Goal: Find specific page/section: Find specific page/section

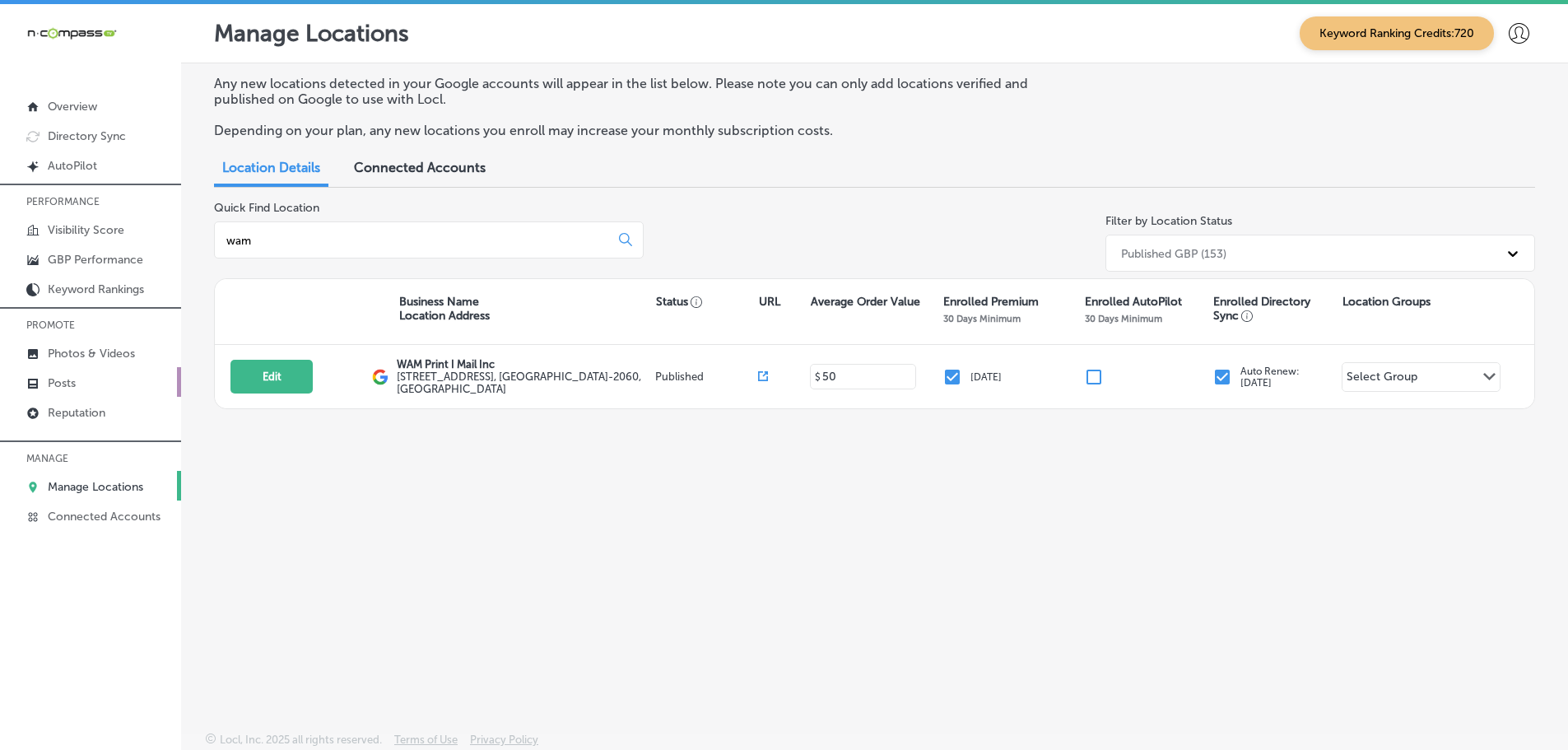
type input "wam"
click at [61, 378] on p "Posts" at bounding box center [61, 383] width 28 height 14
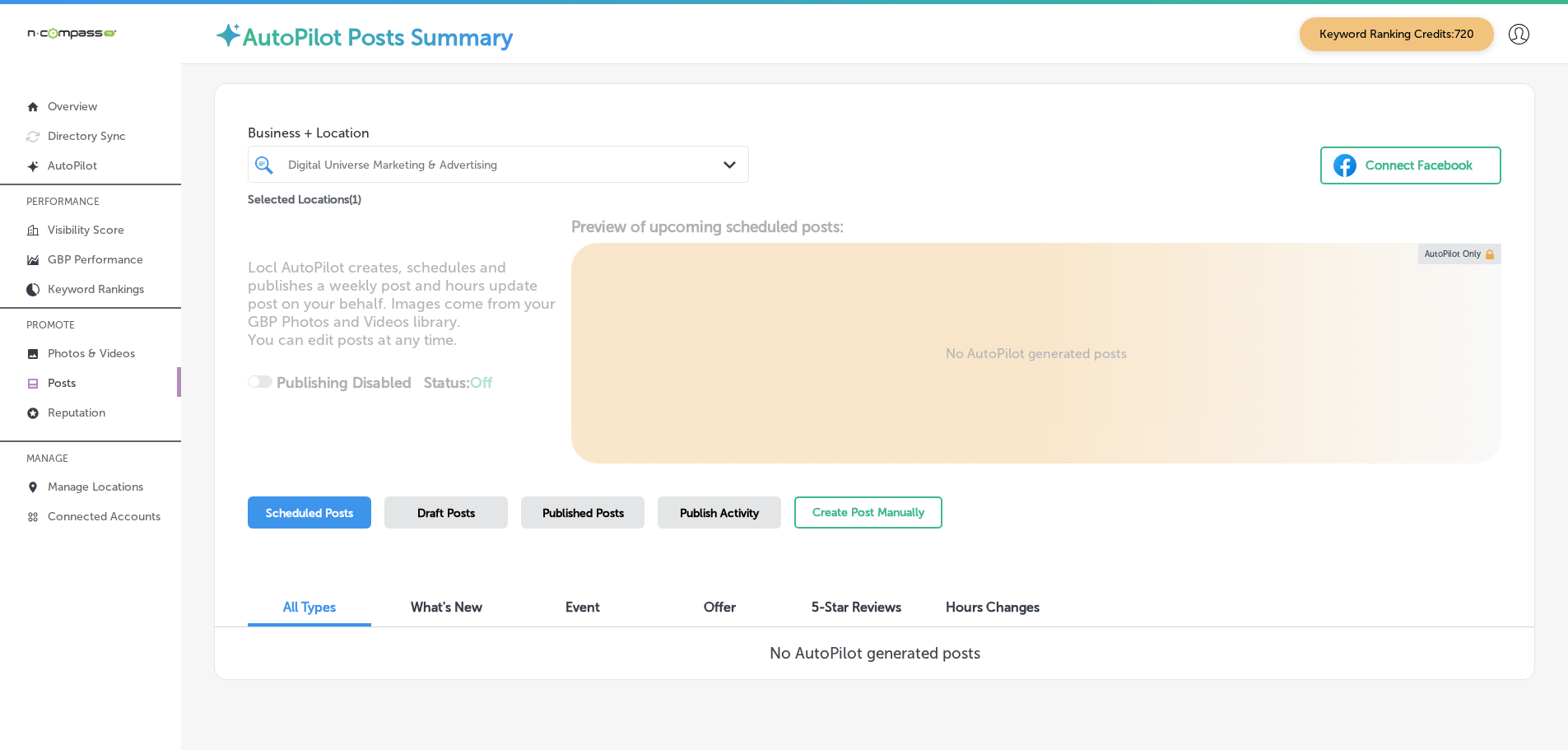
click at [726, 166] on icon "Path Created with Sketch." at bounding box center [730, 165] width 13 height 8
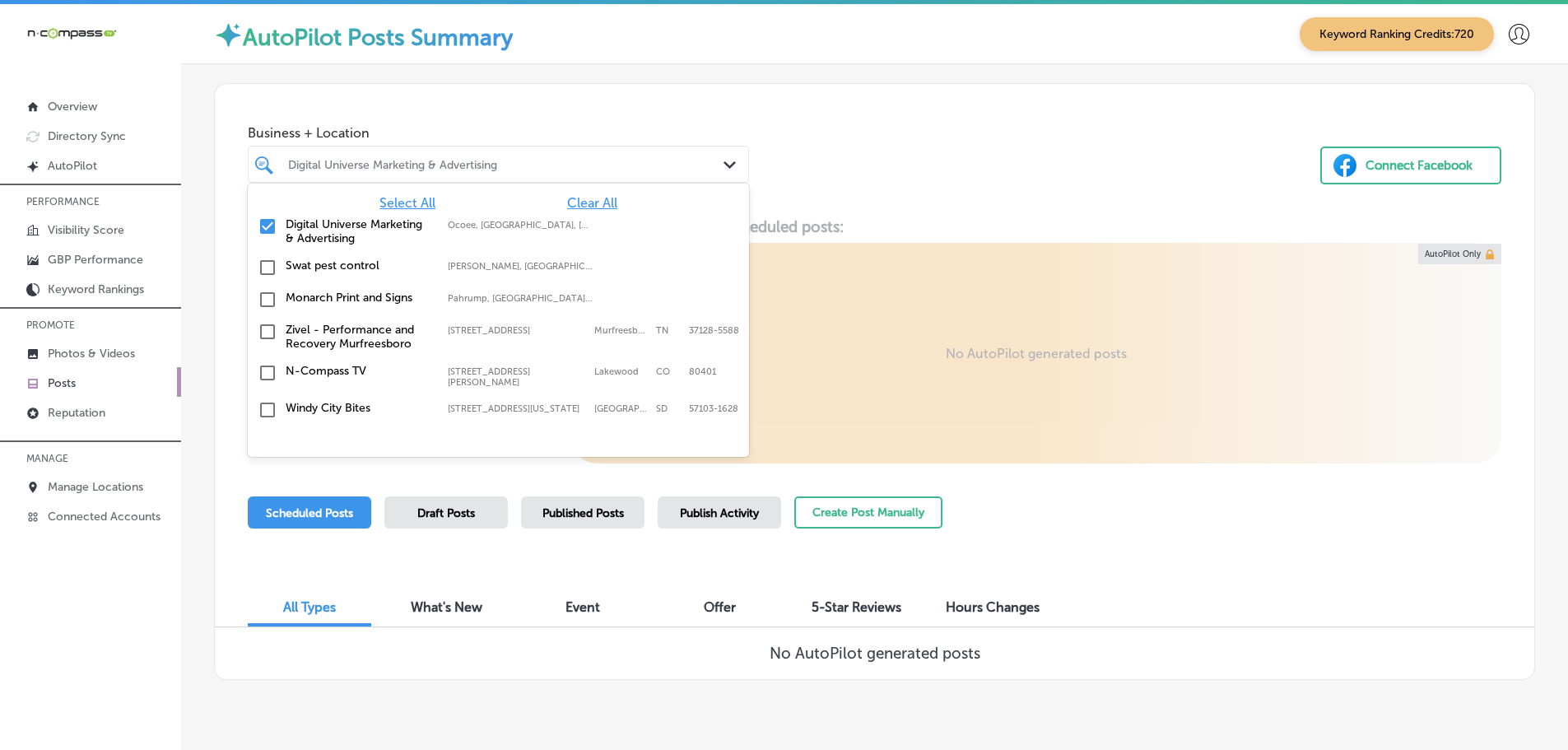
click at [577, 201] on span "Clear All" at bounding box center [593, 203] width 50 height 16
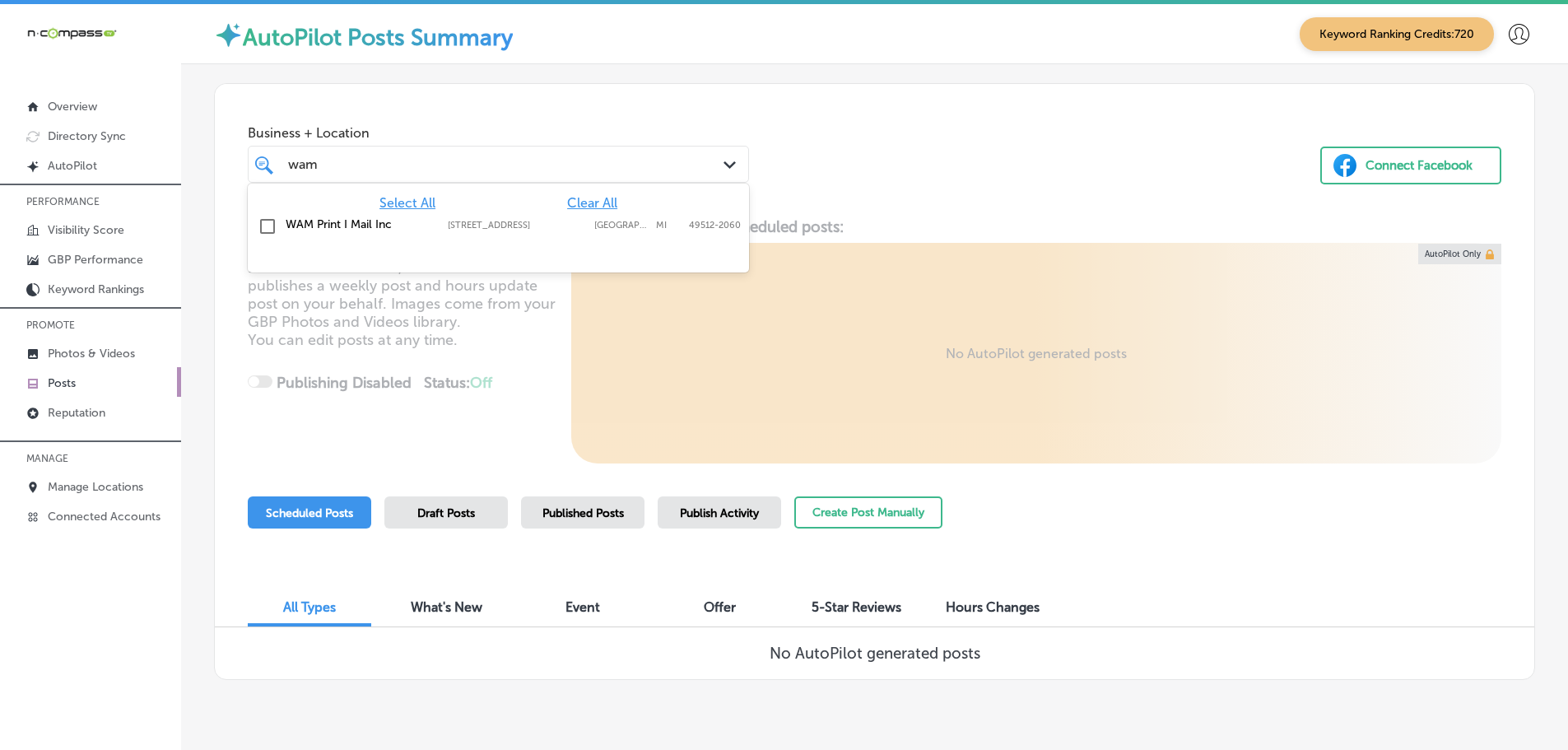
click at [520, 221] on label "[STREET_ADDRESS]" at bounding box center [517, 225] width 138 height 11
type input "wam"
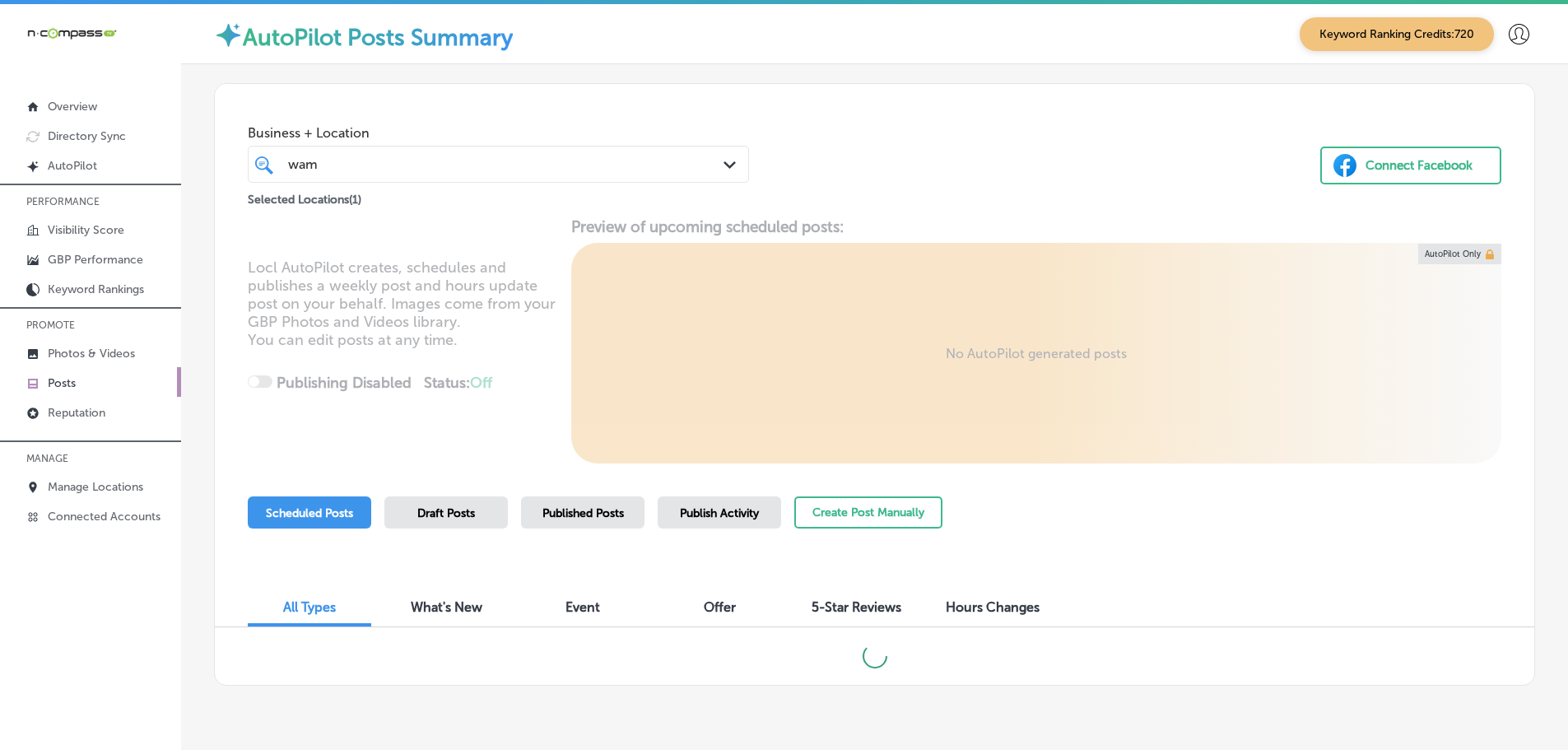
click at [922, 181] on div "Business + Location wam wam Path Created with Sketch. Selected Locations ( 1 ) …" at bounding box center [874, 146] width 1320 height 125
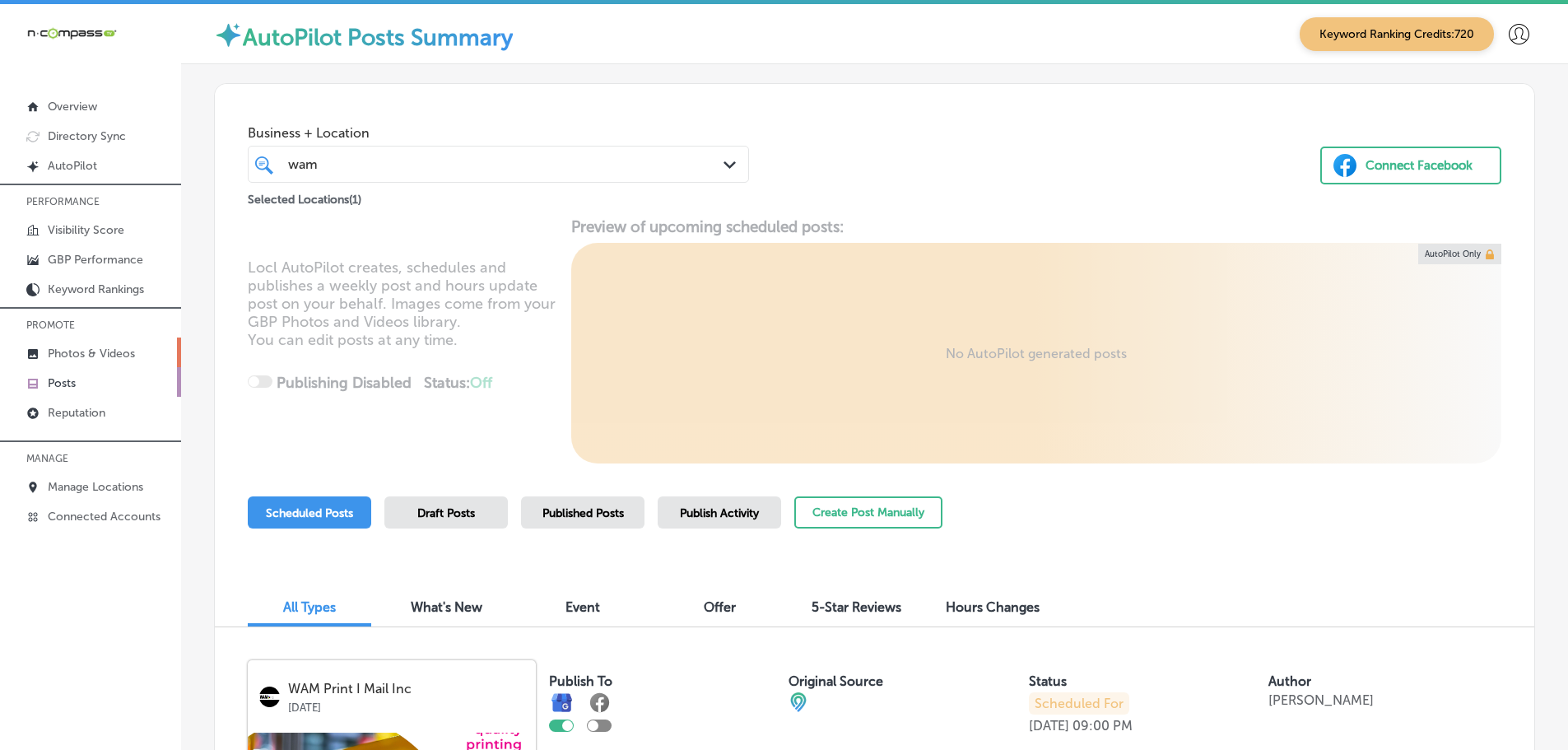
click at [85, 352] on p "Photos & Videos" at bounding box center [92, 354] width 88 height 14
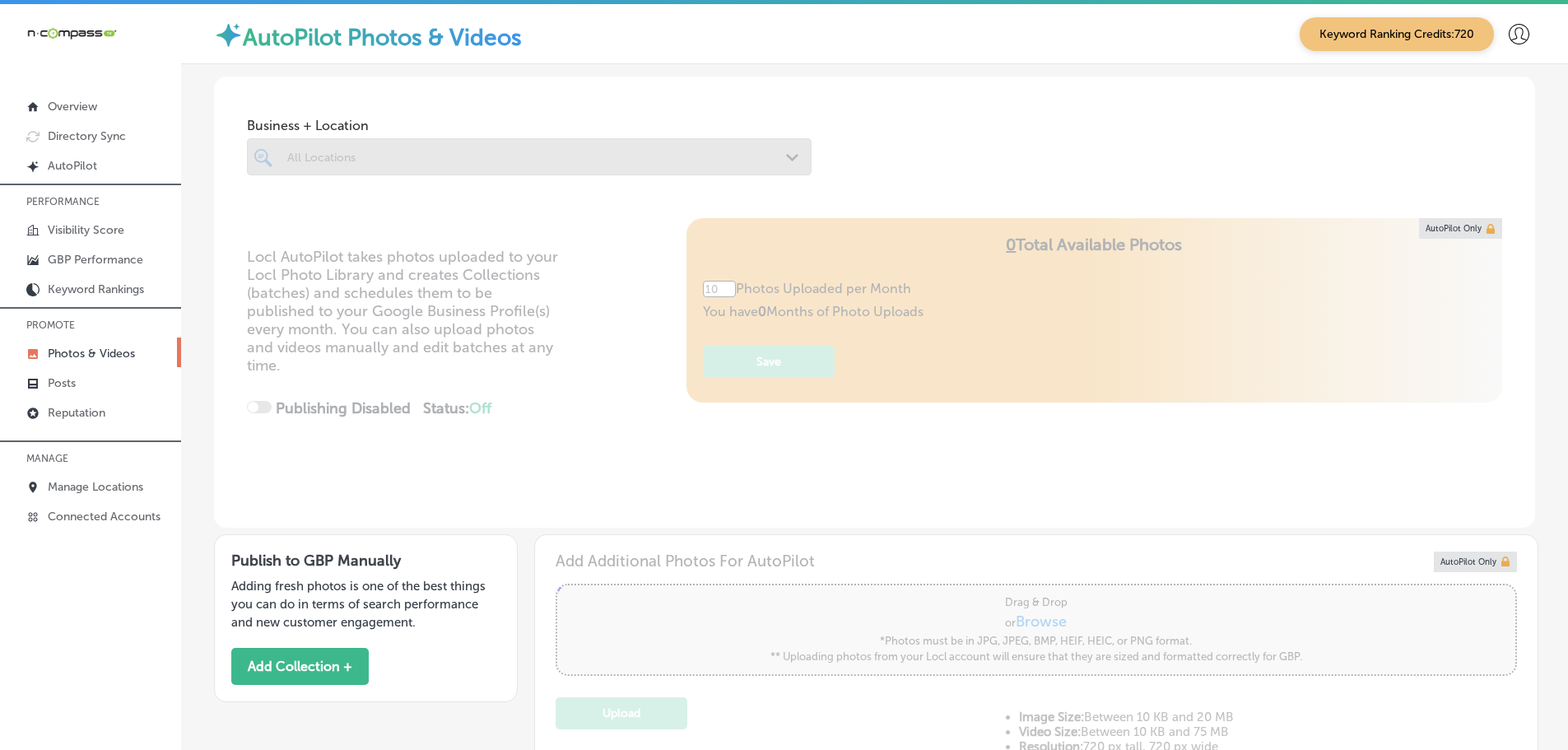
type input "5"
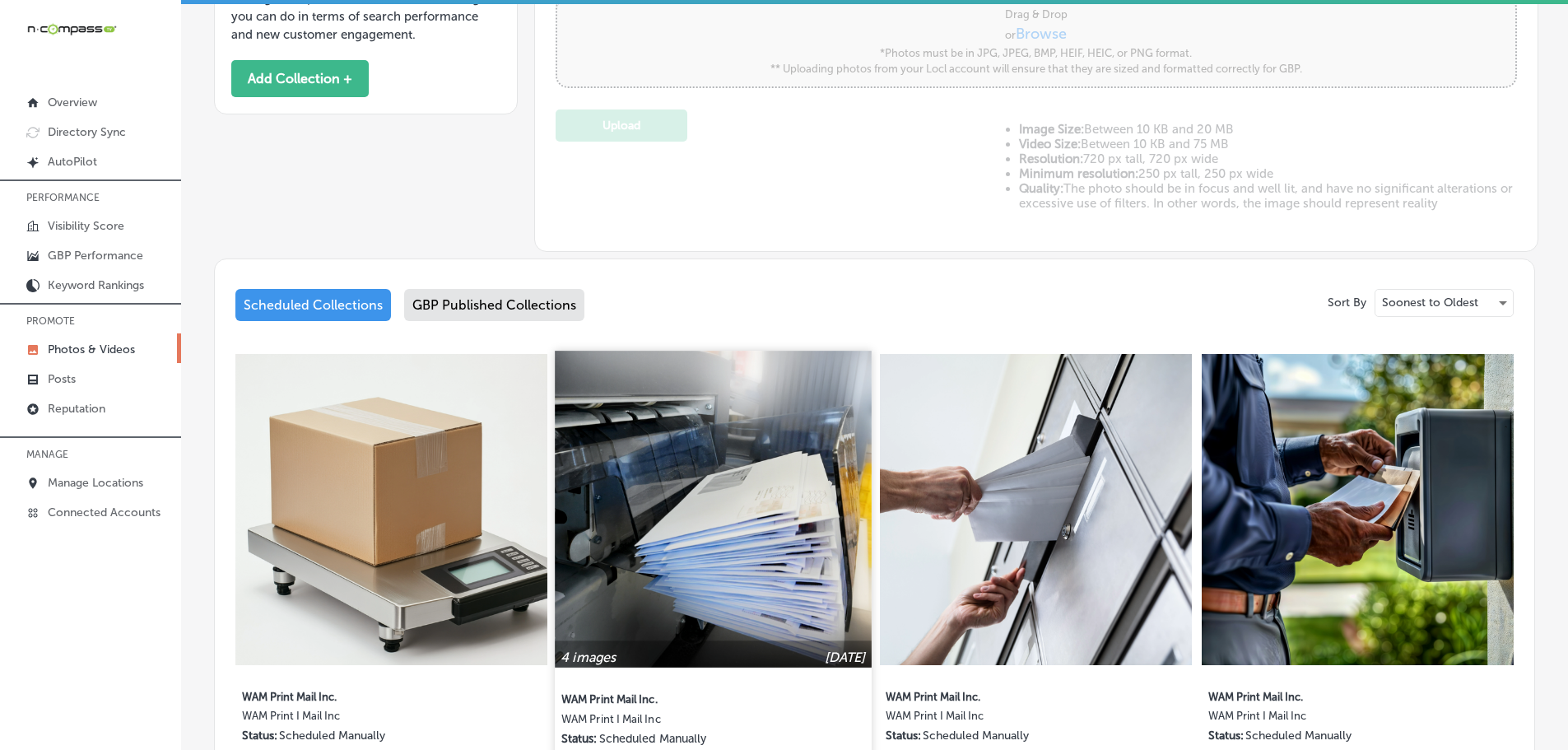
scroll to position [562, 0]
